Goal: Task Accomplishment & Management: Use online tool/utility

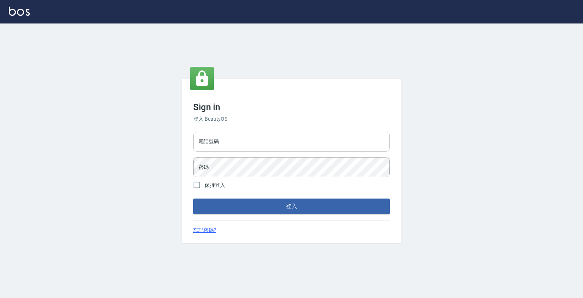
drag, startPoint x: 286, startPoint y: 150, endPoint x: 277, endPoint y: 143, distance: 11.1
click at [279, 145] on input "電話號碼" at bounding box center [291, 142] width 196 height 20
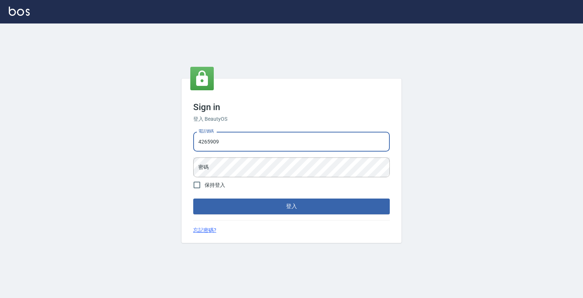
type input "4265909"
click at [193, 198] on button "登入" at bounding box center [291, 205] width 196 height 15
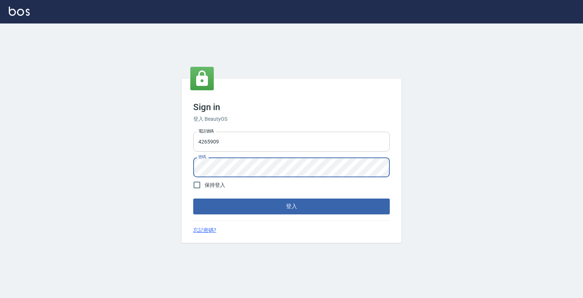
click at [193, 198] on button "登入" at bounding box center [291, 205] width 196 height 15
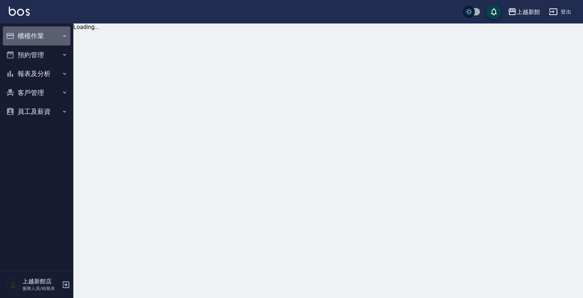
click at [40, 38] on button "櫃檯作業" at bounding box center [36, 35] width 67 height 19
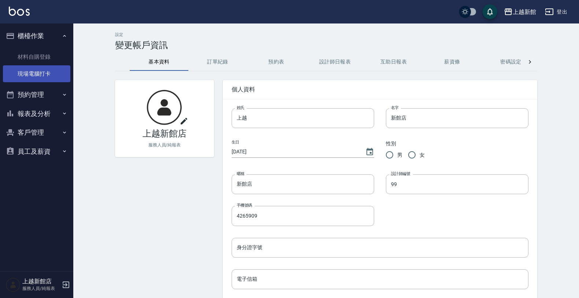
click at [37, 77] on link "現場電腦打卡" at bounding box center [36, 73] width 67 height 17
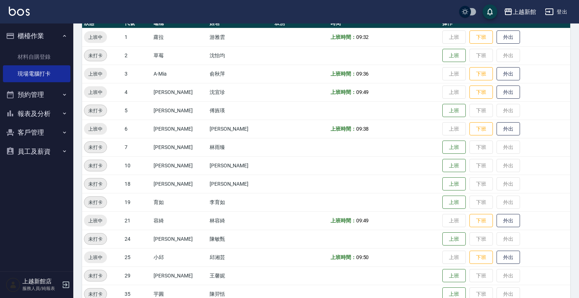
scroll to position [92, 0]
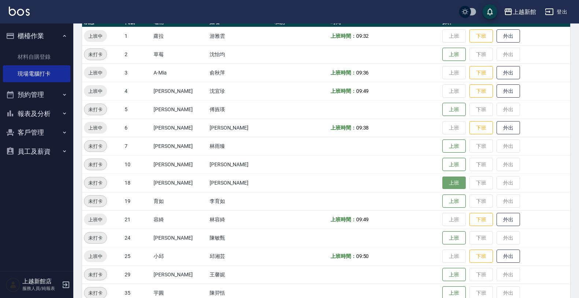
click at [442, 182] on button "上班" at bounding box center [453, 182] width 23 height 13
click at [450, 113] on button "上班" at bounding box center [453, 109] width 23 height 13
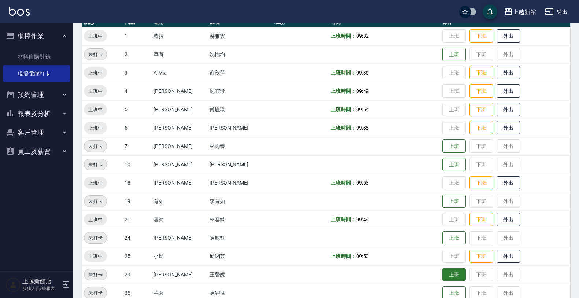
click at [453, 273] on button "上班" at bounding box center [453, 274] width 23 height 13
click at [442, 165] on button "上班" at bounding box center [453, 164] width 23 height 13
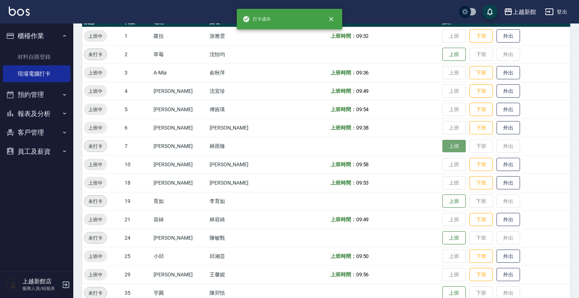
click at [442, 144] on button "上班" at bounding box center [453, 146] width 23 height 13
